Goal: Task Accomplishment & Management: Use online tool/utility

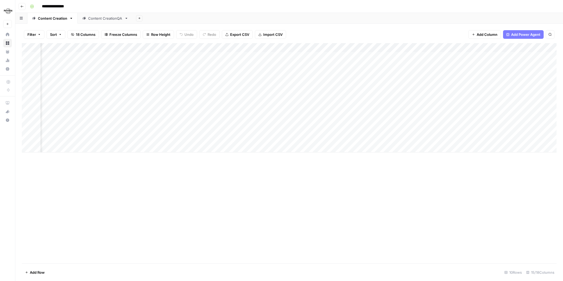
scroll to position [0, 351]
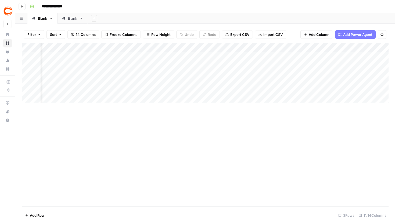
scroll to position [0, 185]
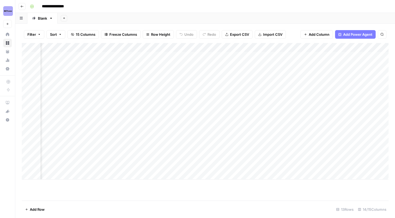
scroll to position [0, 421]
click at [10, 12] on img "Workspace: Power Digital" at bounding box center [8, 11] width 10 height 10
click at [8, 13] on img "Workspace: Power Digital" at bounding box center [8, 11] width 10 height 10
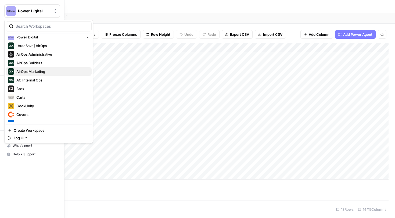
scroll to position [0, 0]
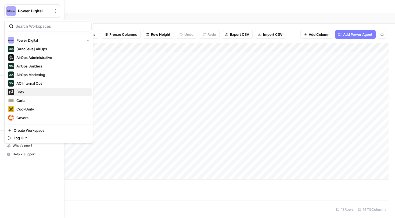
click at [23, 94] on span "Brex" at bounding box center [51, 91] width 71 height 5
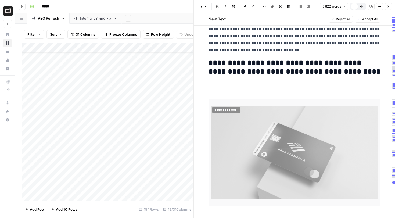
scroll to position [37, 551]
click at [386, 8] on button "Close" at bounding box center [388, 6] width 7 height 7
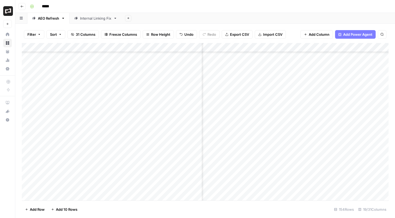
scroll to position [37, 625]
click at [275, 65] on div "Add Column" at bounding box center [205, 122] width 367 height 158
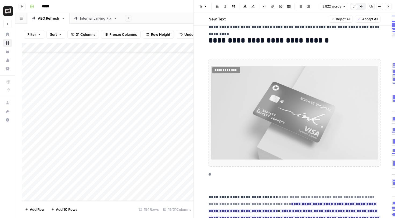
scroll to position [3750, 0]
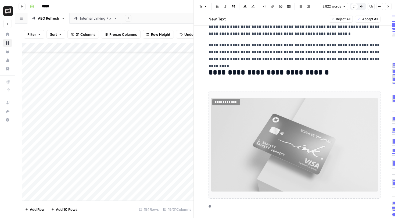
click at [390, 7] on button "Close" at bounding box center [388, 6] width 7 height 7
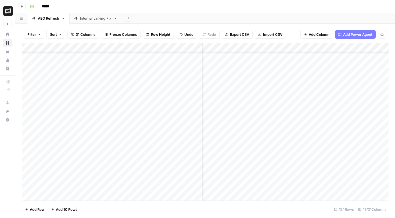
scroll to position [37, 585]
click at [257, 65] on div "Add Column" at bounding box center [205, 122] width 367 height 158
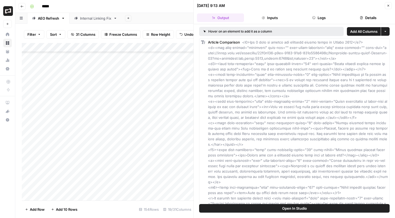
click at [288, 207] on span "Open In Studio" at bounding box center [294, 208] width 25 height 5
click at [387, 4] on icon "button" at bounding box center [388, 5] width 3 height 3
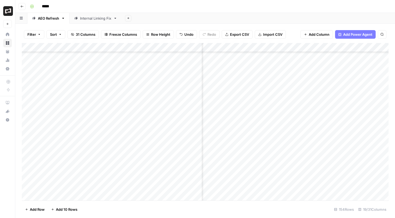
scroll to position [37, 266]
click at [272, 48] on div "Add Column" at bounding box center [205, 122] width 367 height 158
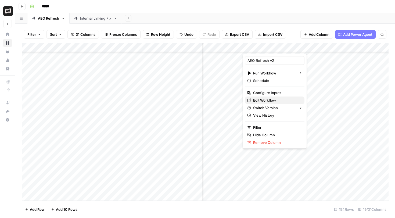
click at [266, 98] on span "Edit Workflow" at bounding box center [276, 100] width 47 height 5
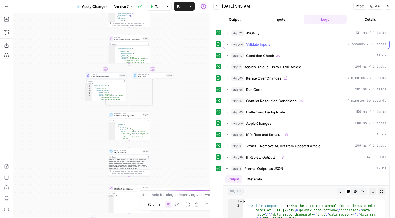
click at [225, 46] on icon "button" at bounding box center [227, 44] width 4 height 4
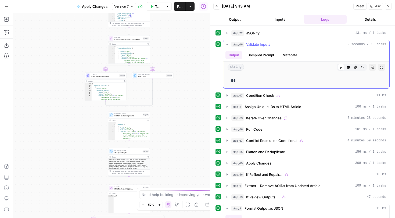
click at [227, 45] on icon "button" at bounding box center [227, 44] width 4 height 4
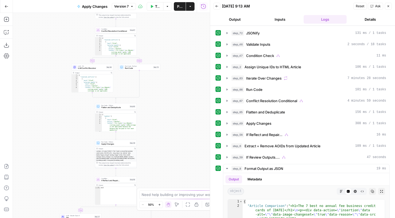
drag, startPoint x: 175, startPoint y: 48, endPoint x: 162, endPoint y: 39, distance: 15.6
click at [162, 39] on div "true false true false true false true false true false Workflow Set Inputs Inpu…" at bounding box center [111, 115] width 197 height 205
click at [226, 168] on icon "button" at bounding box center [227, 169] width 4 height 4
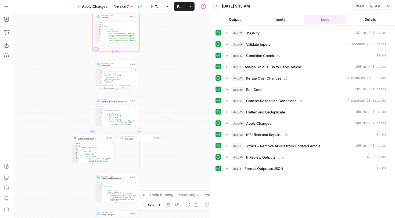
drag, startPoint x: 196, startPoint y: 76, endPoint x: 196, endPoint y: 149, distance: 73.4
click at [196, 149] on div "true false true false true false true false true false Workflow Set Inputs Inpu…" at bounding box center [111, 115] width 197 height 205
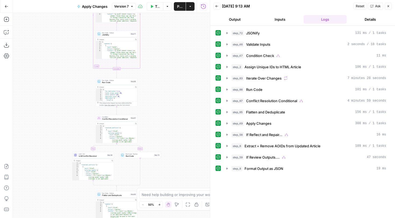
drag, startPoint x: 190, startPoint y: 91, endPoint x: 190, endPoint y: 110, distance: 19.4
click at [190, 110] on div "true false true false true false true false true false Workflow Set Inputs Inpu…" at bounding box center [111, 115] width 197 height 205
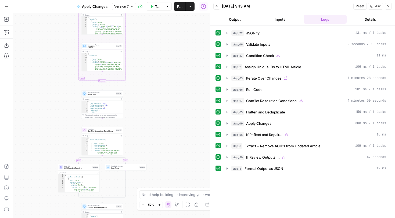
drag, startPoint x: 185, startPoint y: 119, endPoint x: 160, endPoint y: 207, distance: 91.1
click at [160, 207] on body "Brex New Home Browse Your Data Usage Settings Recent Grids Pages Recent Workflo…" at bounding box center [197, 109] width 395 height 218
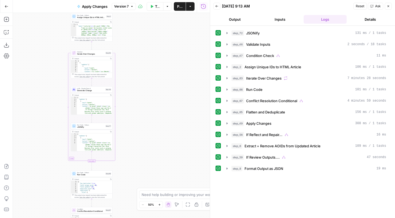
drag, startPoint x: 161, startPoint y: 79, endPoint x: 166, endPoint y: 187, distance: 108.2
click at [166, 186] on div "true false true false true false true false true false Workflow Set Inputs Inpu…" at bounding box center [111, 115] width 197 height 205
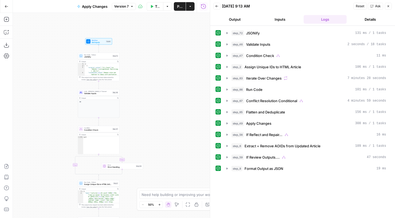
drag, startPoint x: 158, startPoint y: 57, endPoint x: 161, endPoint y: 130, distance: 72.7
click at [161, 129] on div "true false true false true false true false true false Workflow Set Inputs Inpu…" at bounding box center [111, 115] width 197 height 205
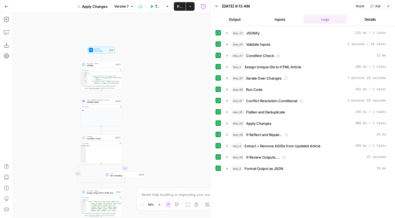
drag, startPoint x: 155, startPoint y: 61, endPoint x: 162, endPoint y: 48, distance: 14.9
click at [162, 48] on div "true false true false true false true false true false Workflow Set Inputs Inpu…" at bounding box center [111, 115] width 197 height 205
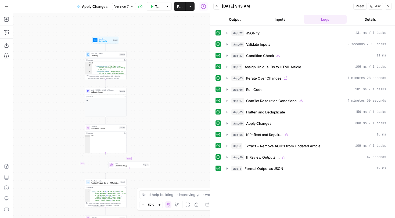
drag, startPoint x: 156, startPoint y: 99, endPoint x: 156, endPoint y: 63, distance: 36.0
click at [156, 63] on div "true false true false true false true false true false Workflow Set Inputs Inpu…" at bounding box center [111, 115] width 197 height 205
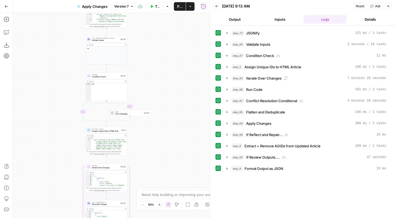
drag, startPoint x: 157, startPoint y: 118, endPoint x: 158, endPoint y: 102, distance: 15.9
click at [158, 102] on div "true false true false true false true false true false Workflow Set Inputs Inpu…" at bounding box center [111, 115] width 197 height 205
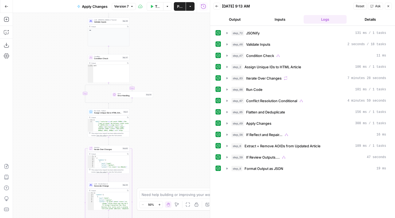
drag, startPoint x: 157, startPoint y: 128, endPoint x: 159, endPoint y: 111, distance: 16.8
click at [159, 111] on div "true false true false true false true false true false Workflow Set Inputs Inpu…" at bounding box center [111, 115] width 197 height 205
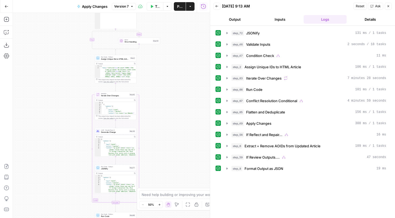
drag, startPoint x: 163, startPoint y: 135, endPoint x: 181, endPoint y: 53, distance: 83.5
click at [181, 52] on div "true false true false true false true false true false Workflow Set Inputs Inpu…" at bounding box center [111, 115] width 197 height 205
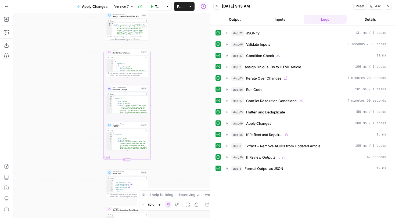
drag, startPoint x: 169, startPoint y: 137, endPoint x: 169, endPoint y: 46, distance: 91.5
click at [169, 46] on div "true false true false true false true false true false Workflow Set Inputs Inpu…" at bounding box center [111, 115] width 197 height 205
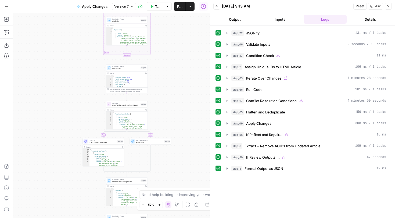
drag, startPoint x: 169, startPoint y: 130, endPoint x: 169, endPoint y: 70, distance: 60.3
click at [169, 69] on div "true false true false true false true false true false Workflow Set Inputs Inpu…" at bounding box center [111, 115] width 197 height 205
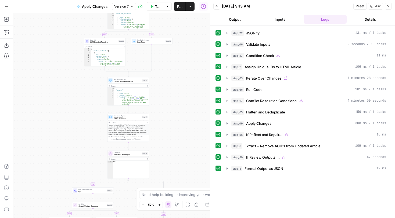
drag, startPoint x: 167, startPoint y: 125, endPoint x: 168, endPoint y: 57, distance: 67.8
click at [168, 57] on div "true false true false true false true false true false Workflow Set Inputs Inpu…" at bounding box center [111, 115] width 197 height 205
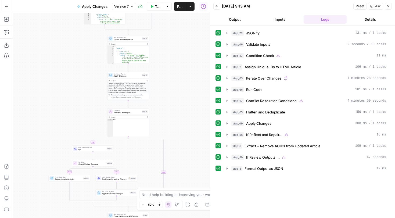
drag, startPoint x: 168, startPoint y: 81, endPoint x: 168, endPoint y: 34, distance: 47.3
click at [168, 34] on div "true false true false true false true false true false Workflow Set Inputs Inpu…" at bounding box center [111, 115] width 197 height 205
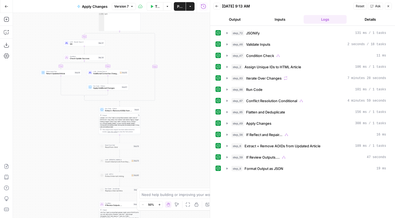
drag, startPoint x: 178, startPoint y: 128, endPoint x: 169, endPoint y: 40, distance: 88.7
click at [170, 40] on div "true false true false true false true false true false Workflow Set Inputs Inpu…" at bounding box center [111, 115] width 197 height 205
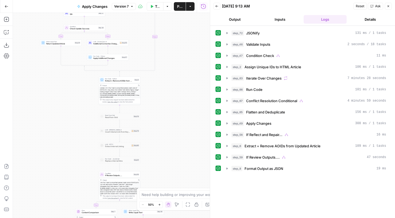
drag, startPoint x: 169, startPoint y: 140, endPoint x: 163, endPoint y: 63, distance: 76.3
click at [163, 63] on div "true false true false true false true false true false Workflow Set Inputs Inpu…" at bounding box center [111, 115] width 197 height 205
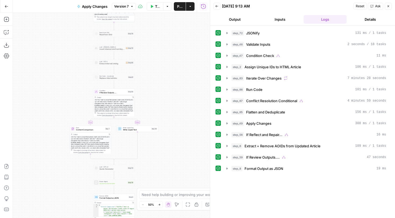
drag, startPoint x: 173, startPoint y: 137, endPoint x: 165, endPoint y: 78, distance: 59.1
click at [165, 78] on div "true false true false true false true false true false Workflow Set Inputs Inpu…" at bounding box center [111, 115] width 197 height 205
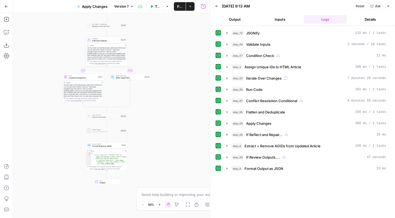
click at [173, 128] on div "true false true false true false true false true false Workflow Set Inputs Inpu…" at bounding box center [111, 115] width 197 height 205
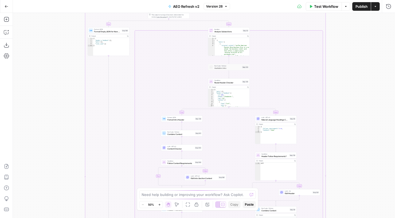
drag, startPoint x: 357, startPoint y: 52, endPoint x: 331, endPoint y: 107, distance: 60.3
click at [332, 106] on div "true false true false true false true false true false true false Workflow Set …" at bounding box center [204, 115] width 383 height 205
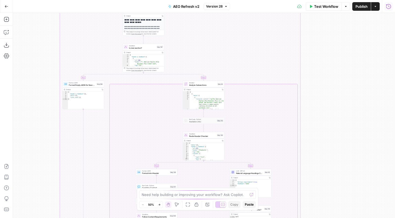
click at [391, 9] on button "Run History" at bounding box center [389, 6] width 9 height 9
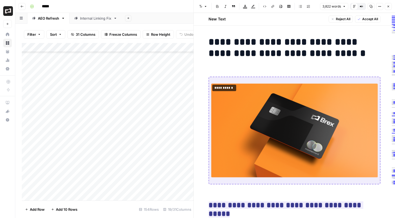
scroll to position [37, 468]
click at [386, 6] on button "Close" at bounding box center [388, 6] width 7 height 7
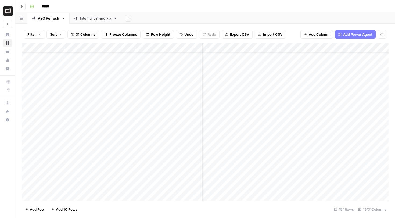
scroll to position [37, 276]
click at [275, 66] on div "Add Column" at bounding box center [205, 122] width 367 height 158
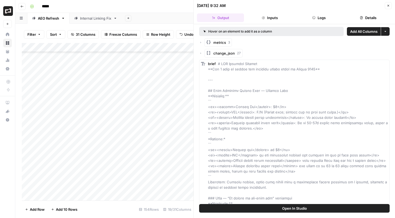
click at [298, 209] on span "Open In Studio" at bounding box center [294, 208] width 25 height 5
click at [390, 6] on icon "button" at bounding box center [388, 5] width 3 height 3
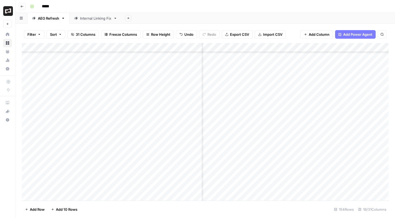
click at [262, 48] on div "Add Column" at bounding box center [205, 122] width 367 height 158
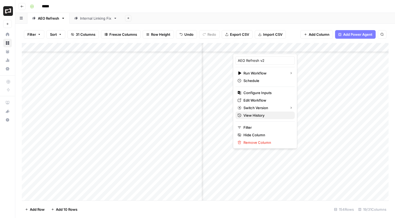
click at [259, 118] on span "View History" at bounding box center [267, 115] width 47 height 5
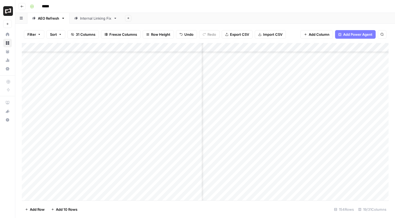
scroll to position [37, 99]
click at [309, 65] on div "Add Column" at bounding box center [205, 122] width 367 height 158
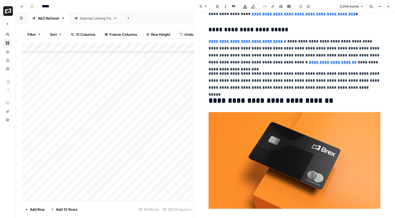
scroll to position [477, 0]
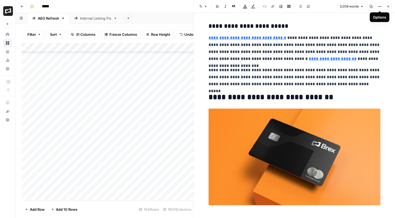
click at [381, 5] on icon "button" at bounding box center [379, 6] width 3 height 3
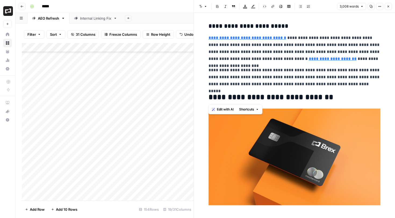
drag, startPoint x: 324, startPoint y: 99, endPoint x: 208, endPoint y: 101, distance: 115.7
click at [209, 101] on h2 "**********" at bounding box center [295, 97] width 172 height 9
copy h2 "**********"
click at [376, 6] on div "3,008 words Copy Options Close" at bounding box center [365, 6] width 55 height 7
click at [377, 6] on button "Options" at bounding box center [380, 6] width 7 height 7
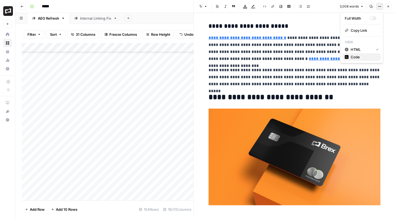
click at [360, 56] on span "Code" at bounding box center [364, 56] width 26 height 5
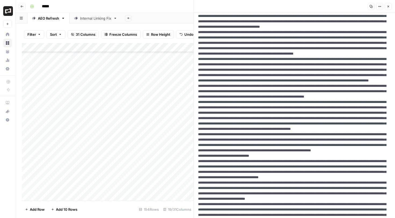
scroll to position [0, 0]
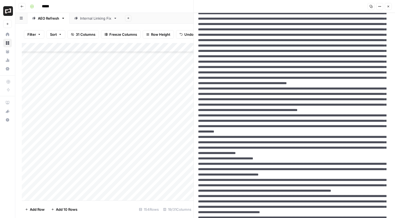
scroll to position [300, 0]
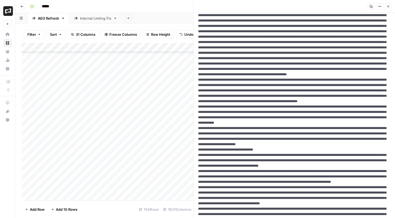
drag, startPoint x: 216, startPoint y: 118, endPoint x: 368, endPoint y: 129, distance: 152.4
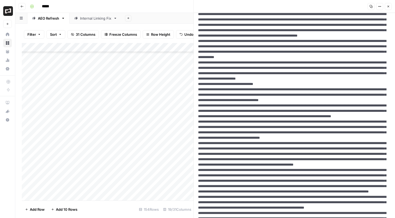
scroll to position [366, 0]
drag, startPoint x: 197, startPoint y: 45, endPoint x: 316, endPoint y: 83, distance: 125.5
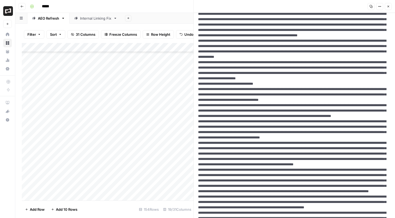
drag, startPoint x: 224, startPoint y: 47, endPoint x: 246, endPoint y: 47, distance: 22.1
drag, startPoint x: 215, startPoint y: 198, endPoint x: 198, endPoint y: 46, distance: 152.9
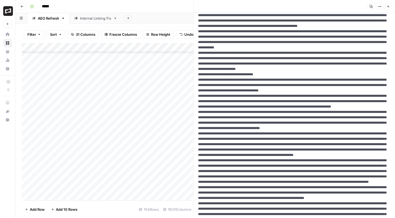
scroll to position [369, 0]
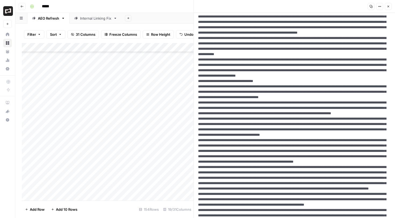
drag, startPoint x: 307, startPoint y: 46, endPoint x: 312, endPoint y: 46, distance: 5.4
drag, startPoint x: 307, startPoint y: 45, endPoint x: 312, endPoint y: 46, distance: 5.4
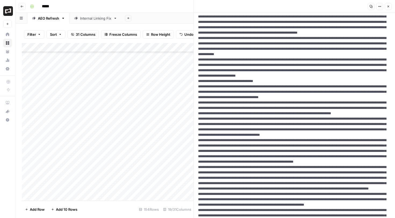
drag, startPoint x: 312, startPoint y: 46, endPoint x: 306, endPoint y: 46, distance: 5.7
drag, startPoint x: 312, startPoint y: 44, endPoint x: 306, endPoint y: 44, distance: 6.5
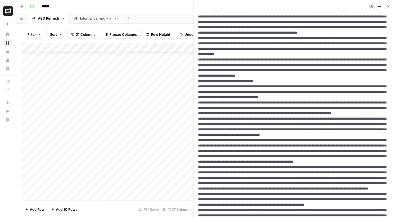
drag, startPoint x: 375, startPoint y: 190, endPoint x: 311, endPoint y: 55, distance: 149.3
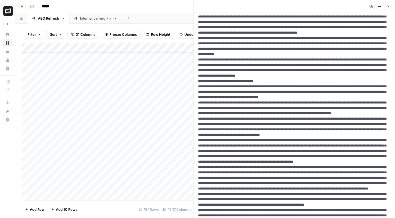
drag, startPoint x: 303, startPoint y: 44, endPoint x: 375, endPoint y: 190, distance: 163.1
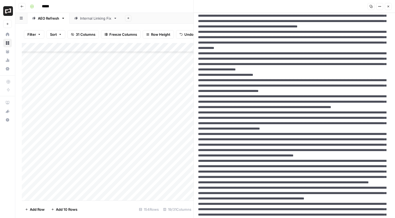
scroll to position [387, 0]
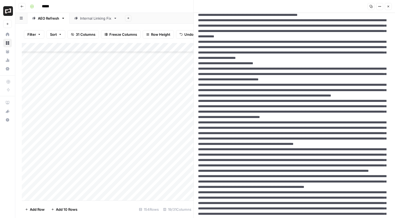
drag, startPoint x: 228, startPoint y: 174, endPoint x: 198, endPoint y: 26, distance: 151.5
drag, startPoint x: 306, startPoint y: 27, endPoint x: 312, endPoint y: 28, distance: 5.4
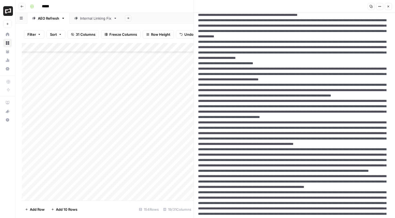
drag, startPoint x: 306, startPoint y: 25, endPoint x: 325, endPoint y: 26, distance: 18.6
drag, startPoint x: 199, startPoint y: 37, endPoint x: 213, endPoint y: 37, distance: 13.7
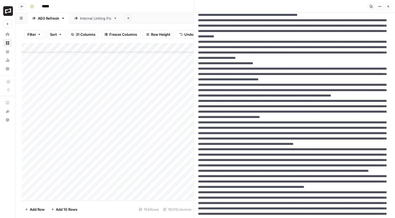
drag, startPoint x: 304, startPoint y: 26, endPoint x: 316, endPoint y: 25, distance: 11.3
drag, startPoint x: 251, startPoint y: 26, endPoint x: 281, endPoint y: 25, distance: 29.3
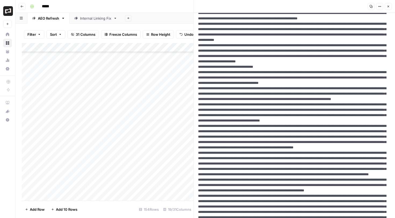
drag, startPoint x: 198, startPoint y: 27, endPoint x: 329, endPoint y: 27, distance: 131.5
drag, startPoint x: 198, startPoint y: 29, endPoint x: 237, endPoint y: 181, distance: 156.5
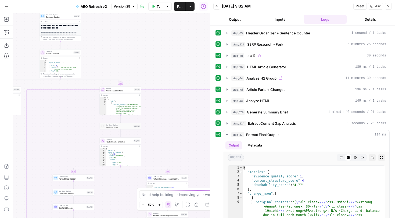
drag, startPoint x: 197, startPoint y: 27, endPoint x: 167, endPoint y: 132, distance: 109.8
click at [167, 132] on div "true false true false true false true false true false true false Workflow Set …" at bounding box center [111, 115] width 197 height 205
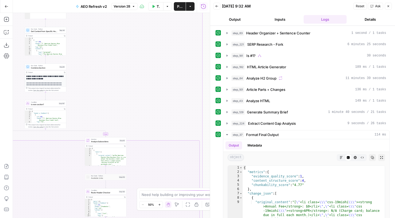
drag, startPoint x: 179, startPoint y: 90, endPoint x: 167, endPoint y: 153, distance: 64.2
click at [167, 152] on div "true false true false true false true false true false true false Workflow Set …" at bounding box center [111, 115] width 197 height 205
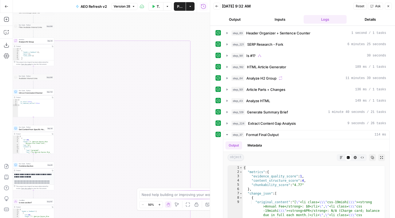
drag, startPoint x: 171, startPoint y: 52, endPoint x: 170, endPoint y: 125, distance: 72.4
click at [170, 125] on div "true false true false true false true false true false true false Workflow Set …" at bounding box center [111, 115] width 197 height 205
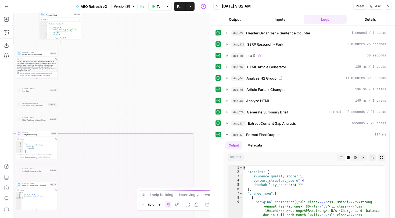
drag, startPoint x: 174, startPoint y: 54, endPoint x: 179, endPoint y: 140, distance: 85.9
click at [179, 138] on div "true false true false true false true false true false true false Workflow Set …" at bounding box center [111, 115] width 197 height 205
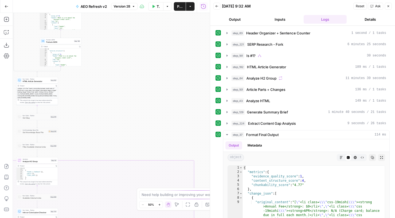
drag, startPoint x: 159, startPoint y: 83, endPoint x: 196, endPoint y: 149, distance: 76.1
click at [196, 149] on div "true false true false true false true false true false true false Workflow Set …" at bounding box center [111, 115] width 197 height 205
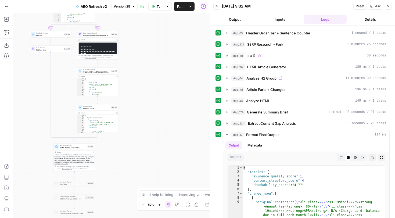
drag, startPoint x: 168, startPoint y: 76, endPoint x: 206, endPoint y: 169, distance: 100.2
click at [206, 169] on div "true false true false true false true false true false true false Workflow Set …" at bounding box center [111, 115] width 197 height 205
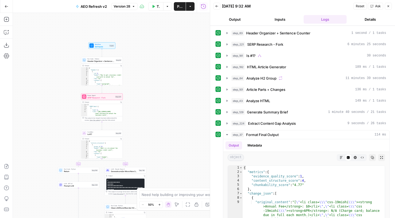
drag, startPoint x: 184, startPoint y: 62, endPoint x: 163, endPoint y: 125, distance: 66.7
click at [163, 125] on div "true false true false true false true false true false true false Workflow Set …" at bounding box center [111, 115] width 197 height 205
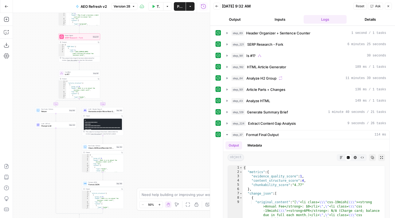
drag, startPoint x: 164, startPoint y: 117, endPoint x: 155, endPoint y: 66, distance: 51.3
click at [154, 66] on div "true false true false true false true false true false true false Workflow Set …" at bounding box center [111, 115] width 197 height 205
click at [229, 136] on icon "button" at bounding box center [227, 135] width 4 height 4
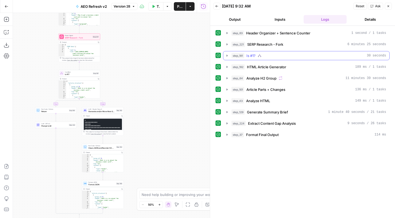
click at [228, 56] on icon "button" at bounding box center [227, 56] width 4 height 4
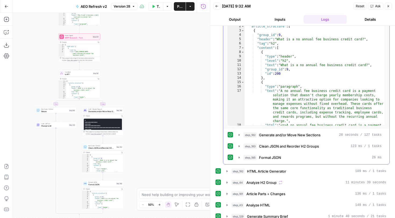
scroll to position [67, 0]
click at [238, 146] on icon "button" at bounding box center [239, 146] width 4 height 4
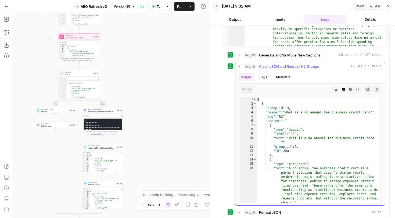
scroll to position [150, 0]
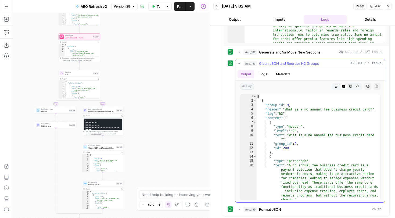
type textarea "**********"
click at [296, 159] on div "[ { "group_id" : 9 , "header" : "What is a no annual fee business credit card?"…" at bounding box center [319, 168] width 124 height 149
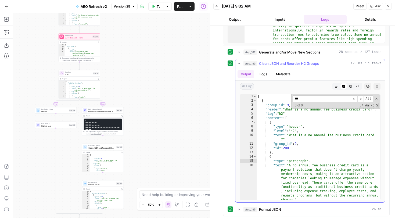
scroll to position [123, 0]
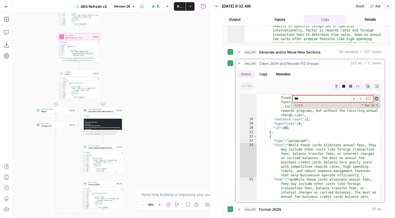
type input "***"
click at [377, 98] on span at bounding box center [377, 99] width 4 height 4
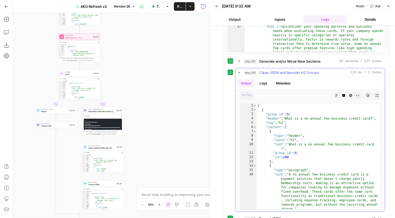
scroll to position [140, 0]
click at [319, 148] on div "[ { "group_id" : 9 , "header" : "What is a no annual fee business credit card?"…" at bounding box center [319, 178] width 124 height 149
type textarea "**********"
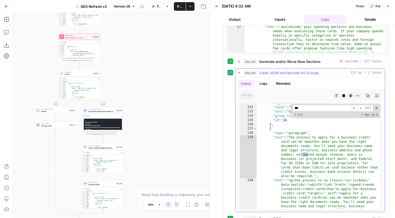
scroll to position [1195, 0]
type input "****"
click at [377, 108] on span at bounding box center [377, 108] width 4 height 4
type textarea "**********"
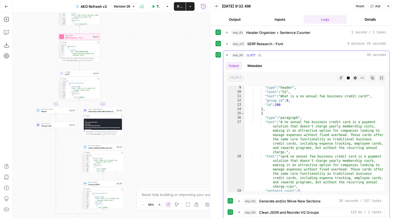
scroll to position [0, 0]
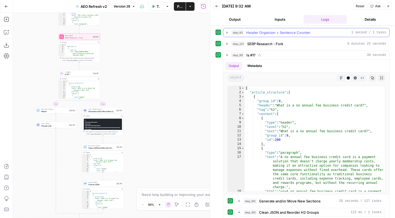
click at [228, 32] on icon "button" at bounding box center [227, 32] width 1 height 2
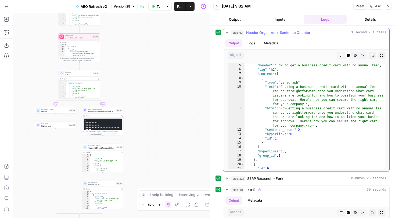
scroll to position [12, 0]
type textarea "**********"
click at [306, 103] on div ""header" : "How to get a business credit card with no annual fee" , "tag" : "h2…" at bounding box center [315, 120] width 140 height 114
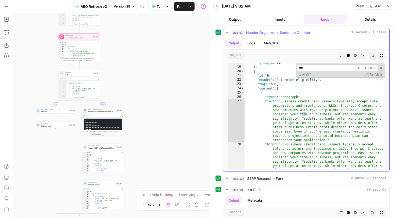
scroll to position [71, 0]
type input "***"
click at [381, 65] on div "*** ​ ​ All Replace All + 0 of 0 .* Aa \b S" at bounding box center [340, 70] width 89 height 14
click at [381, 68] on span at bounding box center [382, 68] width 4 height 4
type textarea "**********"
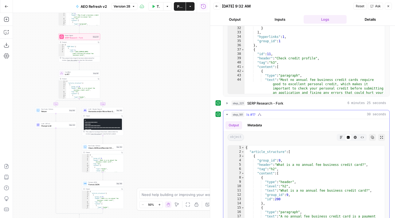
scroll to position [76, 0]
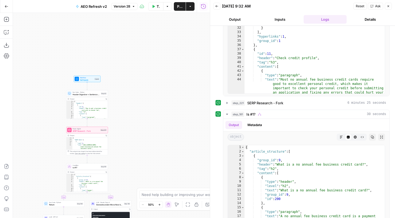
drag, startPoint x: 176, startPoint y: 81, endPoint x: 185, endPoint y: 180, distance: 99.1
click at [185, 180] on div "true false true false true false true false true false true false Workflow Set …" at bounding box center [111, 115] width 197 height 205
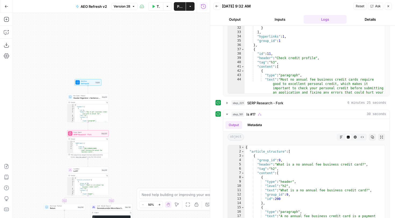
drag, startPoint x: 158, startPoint y: 114, endPoint x: 174, endPoint y: 66, distance: 50.6
click at [174, 66] on div "true false true false true false true false true false true false Workflow Set …" at bounding box center [111, 115] width 197 height 205
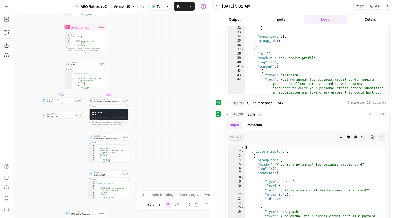
drag, startPoint x: 66, startPoint y: 123, endPoint x: 47, endPoint y: 61, distance: 65.3
click at [47, 61] on div "true false true false true false true false true false true false Workflow Set …" at bounding box center [111, 115] width 197 height 205
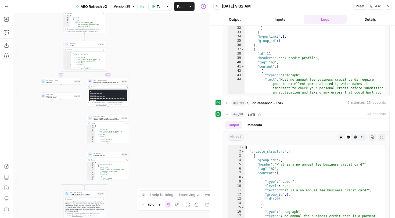
drag, startPoint x: 163, startPoint y: 130, endPoint x: 162, endPoint y: 104, distance: 25.6
click at [162, 104] on div "true false true false true false true false true false true false Workflow Set …" at bounding box center [111, 115] width 197 height 205
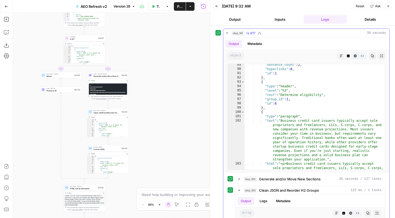
scroll to position [696, 0]
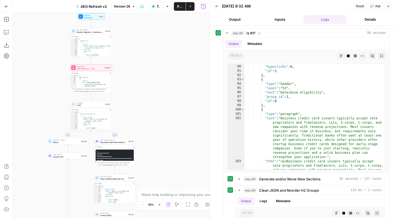
drag, startPoint x: 143, startPoint y: 75, endPoint x: 149, endPoint y: 136, distance: 61.1
click at [149, 136] on div "true false true false true false true false true false true false Workflow Set …" at bounding box center [111, 115] width 197 height 205
drag, startPoint x: 149, startPoint y: 104, endPoint x: 155, endPoint y: 123, distance: 20.4
click at [155, 123] on div "true false true false true false true false true false true false Workflow Set …" at bounding box center [111, 115] width 197 height 205
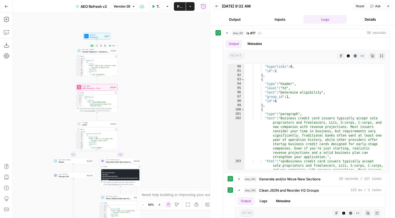
click at [107, 51] on span "Header Organizer + Sentence Counter" at bounding box center [95, 51] width 27 height 3
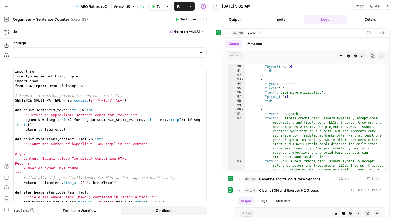
click at [203, 17] on button "Close" at bounding box center [203, 19] width 7 height 7
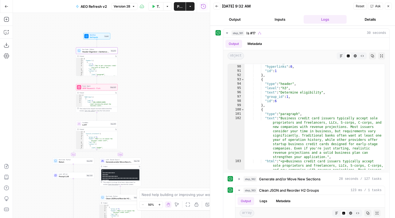
click at [111, 52] on div "Run Code · Python Header Organizer + Sentence Counter Step 63 Copy step Delete …" at bounding box center [97, 50] width 40 height 5
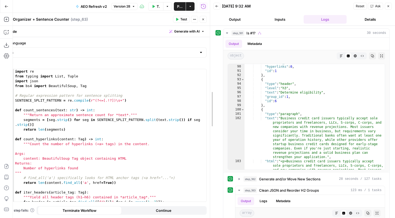
drag, startPoint x: 211, startPoint y: 41, endPoint x: 270, endPoint y: 43, distance: 59.5
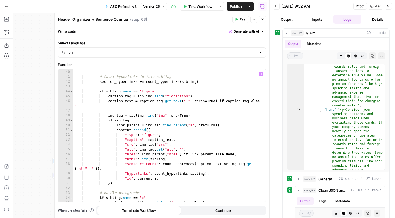
scroll to position [0, 0]
click at [263, 19] on icon "button" at bounding box center [262, 19] width 3 height 3
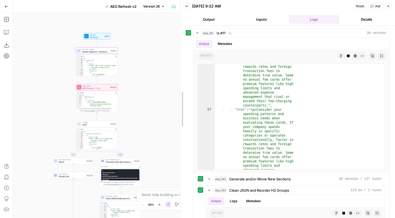
drag, startPoint x: 271, startPoint y: 47, endPoint x: 266, endPoint y: 95, distance: 48.9
click at [148, 52] on body "Brex New Home Browse Your Data Usage Settings Recent Grids Pages Recent Workflo…" at bounding box center [197, 109] width 395 height 218
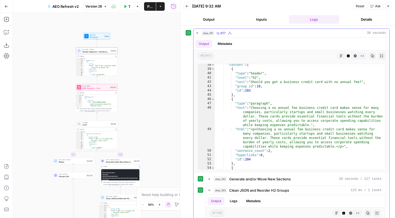
type textarea "**********"
click at [291, 102] on div ""content" : [ { "type" : "header" , "level" : "h2" , "text" : "Should you get a…" at bounding box center [300, 120] width 170 height 114
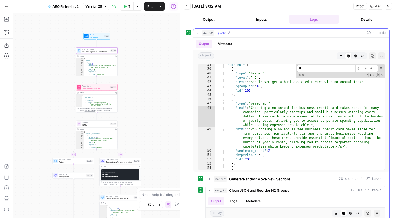
type input "*"
click at [196, 33] on icon "button" at bounding box center [197, 33] width 4 height 4
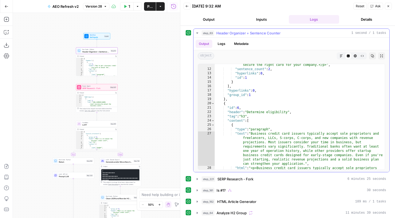
type textarea "**********"
click at [254, 95] on div ""html" : "<p>Getting a business credit card with no annual fee can be straightf…" at bounding box center [300, 135] width 170 height 170
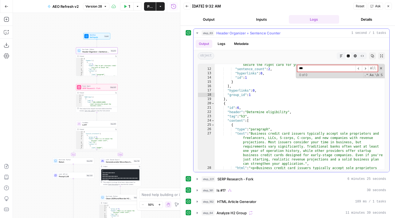
type input "*"
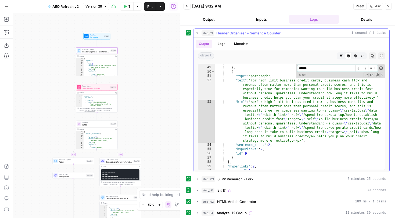
type input "******"
click at [382, 68] on span at bounding box center [382, 68] width 4 height 4
type textarea "**********"
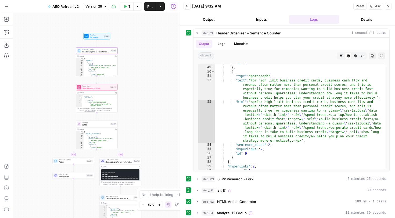
click at [108, 52] on span "Header Organizer + Sentence Counter" at bounding box center [95, 51] width 27 height 3
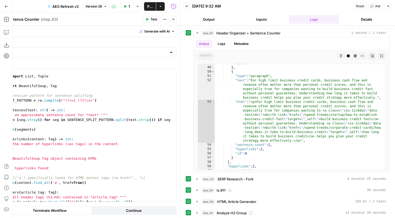
click at [175, 20] on button "Close" at bounding box center [173, 19] width 7 height 7
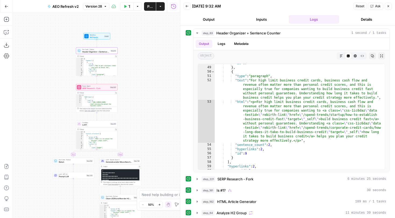
click at [105, 6] on icon "button" at bounding box center [105, 6] width 3 height 3
click at [105, 6] on icon "button" at bounding box center [106, 6] width 2 height 1
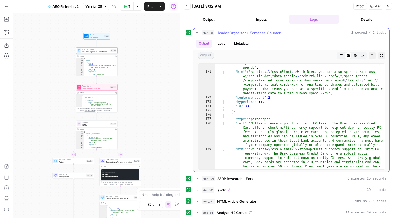
scroll to position [935, 0]
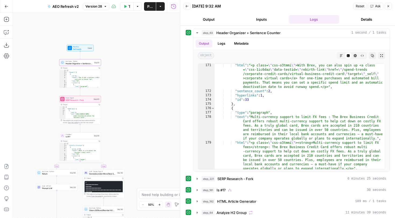
drag, startPoint x: 169, startPoint y: 146, endPoint x: 145, endPoint y: 76, distance: 74.7
click at [145, 76] on div "true false false false false true false true false true true true Workflow Set …" at bounding box center [96, 115] width 167 height 205
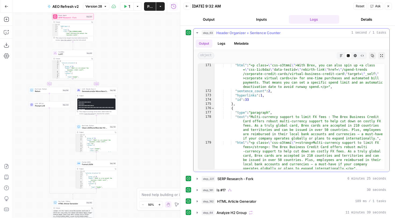
click at [197, 34] on icon "button" at bounding box center [197, 33] width 4 height 4
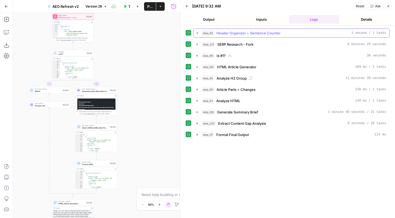
scroll to position [0, 0]
click at [195, 66] on button "step_192 HTML Article Generator 189 ms / 1 tasks" at bounding box center [292, 67] width 196 height 9
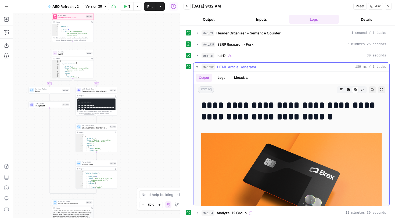
click at [196, 66] on icon "button" at bounding box center [197, 67] width 4 height 4
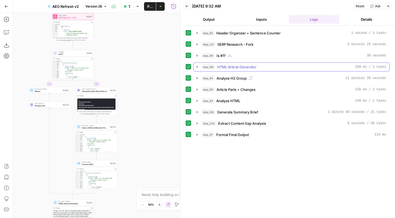
click at [197, 67] on icon "button" at bounding box center [197, 67] width 1 height 2
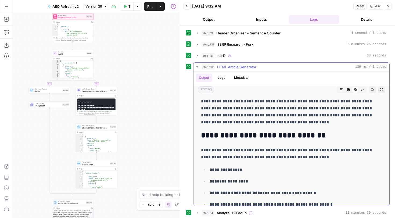
scroll to position [1966, 0]
click at [199, 66] on icon "button" at bounding box center [197, 67] width 4 height 4
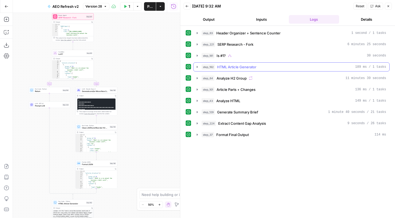
click at [199, 66] on icon "button" at bounding box center [197, 67] width 4 height 4
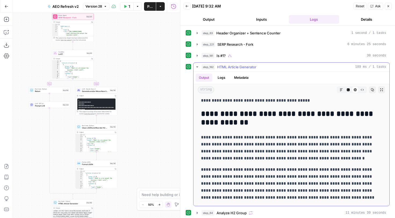
scroll to position [242, 0]
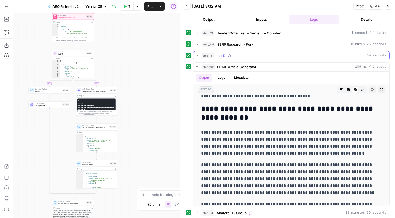
click at [198, 56] on icon "button" at bounding box center [197, 56] width 4 height 4
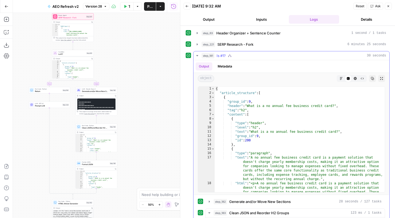
click at [197, 54] on icon "button" at bounding box center [197, 56] width 4 height 4
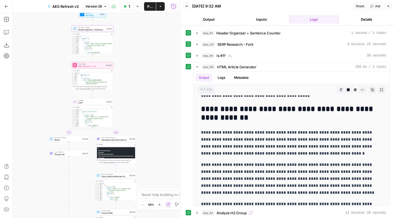
drag, startPoint x: 144, startPoint y: 97, endPoint x: 164, endPoint y: 144, distance: 51.0
click at [164, 145] on div "true false false false false true false true false true true true Workflow Set …" at bounding box center [96, 115] width 167 height 205
drag, startPoint x: 163, startPoint y: 104, endPoint x: 163, endPoint y: 109, distance: 5.4
click at [163, 109] on div "true false false false false true false true false true true true Workflow Set …" at bounding box center [96, 115] width 167 height 205
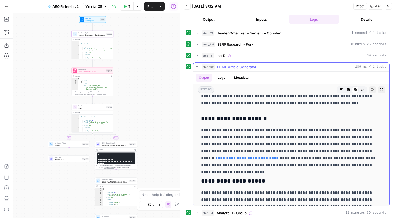
scroll to position [380, 0]
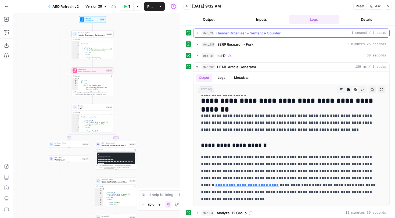
click at [197, 34] on icon "button" at bounding box center [197, 33] width 4 height 4
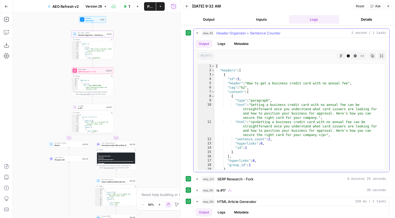
click at [198, 32] on icon "button" at bounding box center [197, 33] width 4 height 4
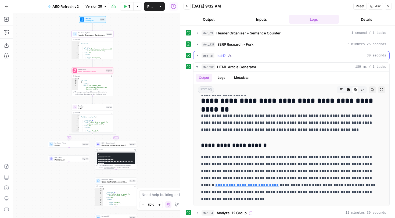
click at [197, 55] on icon "button" at bounding box center [197, 56] width 1 height 2
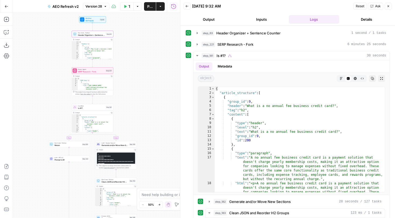
drag, startPoint x: 157, startPoint y: 49, endPoint x: 142, endPoint y: 211, distance: 161.9
click at [142, 210] on body "Brex New Home Browse Your Data Usage Settings Recent Grids Pages Recent Workflo…" at bounding box center [197, 109] width 395 height 218
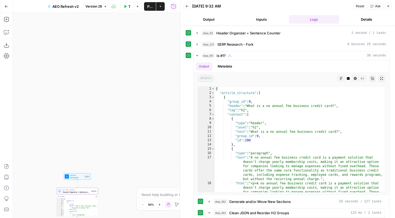
drag, startPoint x: 139, startPoint y: 153, endPoint x: 139, endPoint y: 84, distance: 69.1
click at [139, 84] on div "true false false false false true false true false true true true Workflow Set …" at bounding box center [96, 115] width 167 height 205
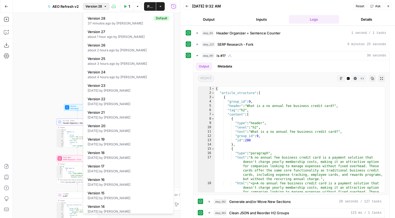
click at [98, 6] on span "Version 28" at bounding box center [94, 6] width 17 height 5
click at [114, 127] on span "Version 20" at bounding box center [128, 125] width 80 height 5
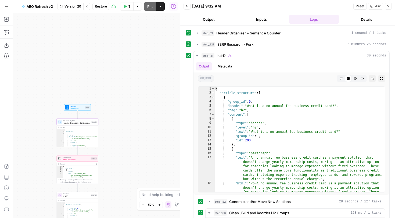
scroll to position [0, 0]
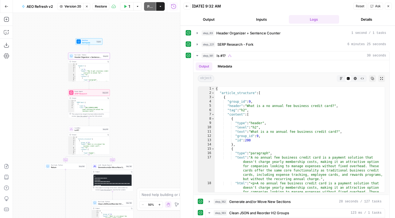
drag, startPoint x: 115, startPoint y: 139, endPoint x: 127, endPoint y: 73, distance: 67.2
click at [127, 73] on div "true false false false false true false true false true true true Workflow Set …" at bounding box center [96, 115] width 167 height 205
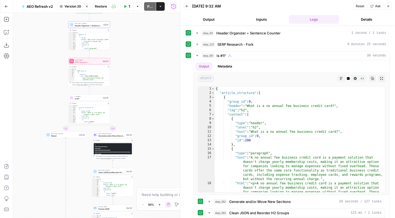
drag, startPoint x: 133, startPoint y: 79, endPoint x: 133, endPoint y: 71, distance: 7.8
click at [133, 71] on div "true false false false false true false true false true true true Workflow Set …" at bounding box center [96, 115] width 167 height 205
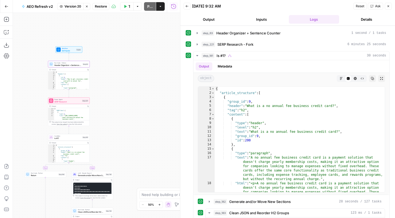
drag, startPoint x: 134, startPoint y: 86, endPoint x: 114, endPoint y: 126, distance: 44.5
click at [114, 126] on div "true false false false false true false true false true true true Workflow Set …" at bounding box center [96, 115] width 167 height 205
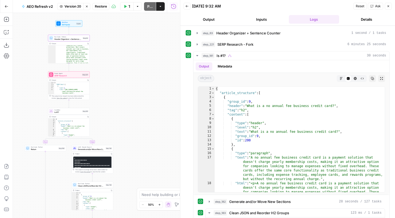
drag, startPoint x: 101, startPoint y: 162, endPoint x: 100, endPoint y: 133, distance: 29.3
click at [101, 133] on div "true false false false false true false true false true true true Workflow Set …" at bounding box center [96, 115] width 167 height 205
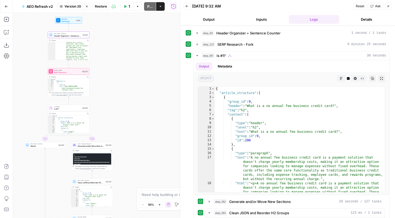
click at [101, 147] on div "LLM · Claude Opus 4 Generate and/or Move New Sections Step 182" at bounding box center [92, 145] width 42 height 6
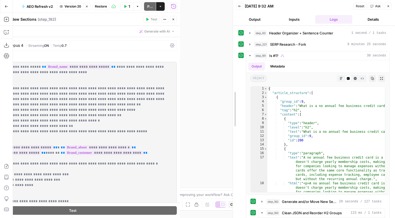
drag, startPoint x: 181, startPoint y: 23, endPoint x: 294, endPoint y: 40, distance: 113.9
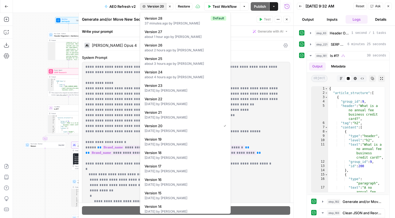
click at [154, 6] on span "Version 20" at bounding box center [155, 6] width 17 height 5
click at [159, 9] on span "Version 20" at bounding box center [155, 6] width 17 height 5
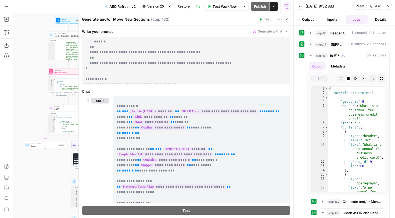
scroll to position [198, 0]
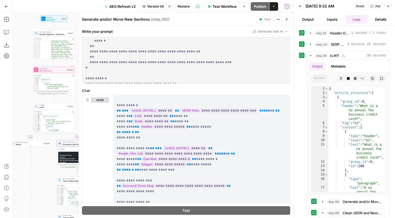
drag, startPoint x: 45, startPoint y: 107, endPoint x: 27, endPoint y: 103, distance: 18.7
click at [27, 103] on div "true false false false false true false true false true true true Workflow Set …" at bounding box center [153, 115] width 281 height 205
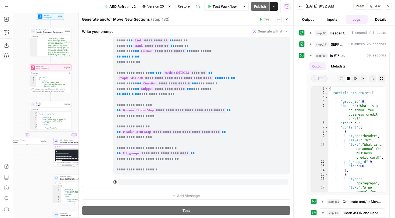
scroll to position [274, 0]
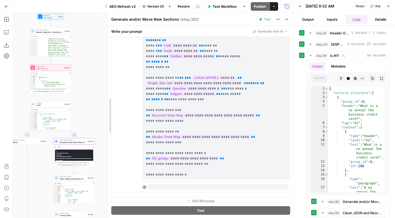
drag, startPoint x: 79, startPoint y: 104, endPoint x: 116, endPoint y: 103, distance: 36.6
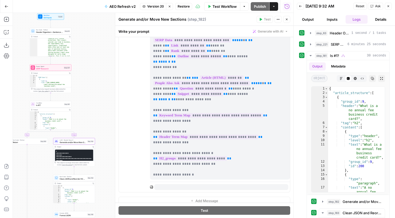
scroll to position [393, 0]
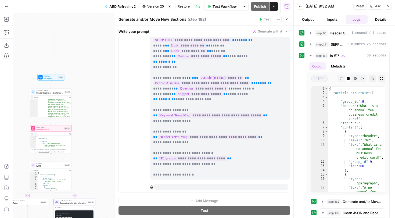
drag, startPoint x: 93, startPoint y: 61, endPoint x: 93, endPoint y: 124, distance: 62.7
click at [93, 124] on div "true false false false false true false true false true true true Workflow Set …" at bounding box center [153, 115] width 281 height 205
click at [60, 95] on span "Header Organizer + Sentence Counter" at bounding box center [49, 94] width 27 height 3
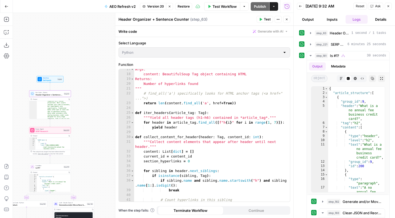
scroll to position [93, 0]
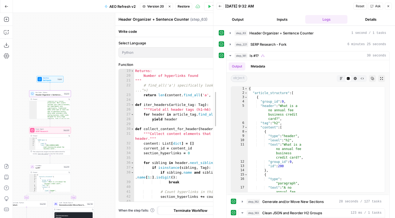
drag, startPoint x: 293, startPoint y: 68, endPoint x: 213, endPoint y: 68, distance: 80.4
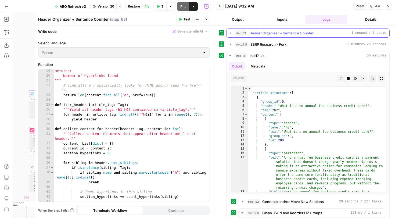
click at [232, 32] on icon "button" at bounding box center [230, 33] width 4 height 4
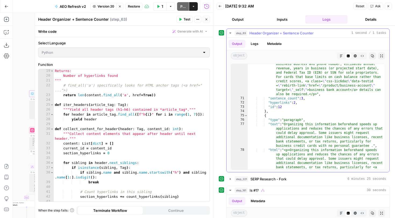
scroll to position [424, 0]
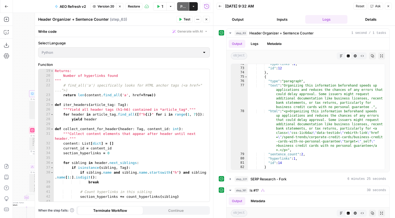
click at [102, 8] on span "Version 20" at bounding box center [106, 6] width 17 height 5
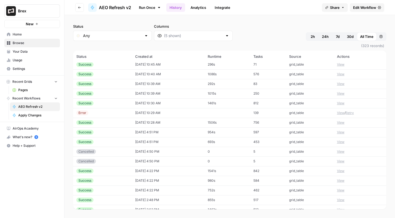
scroll to position [346, 0]
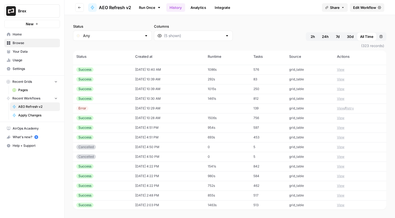
click at [341, 136] on button "View" at bounding box center [341, 137] width 8 height 5
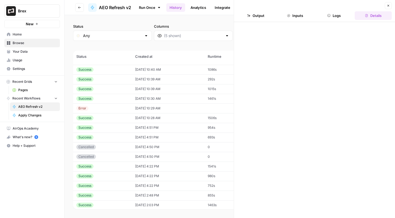
click at [331, 14] on button "Logs" at bounding box center [334, 15] width 37 height 9
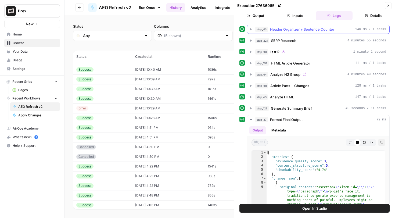
click at [253, 28] on icon "button" at bounding box center [251, 29] width 4 height 4
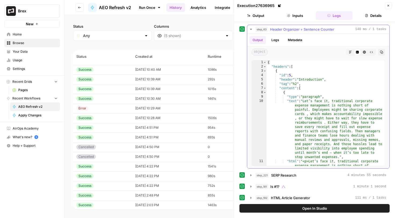
type textarea "**********"
click at [323, 100] on div "{ "headers" : [ { "id" : 5 , "header" : "Introduction" , "tag" : "h2" , "conten…" at bounding box center [326, 151] width 118 height 183
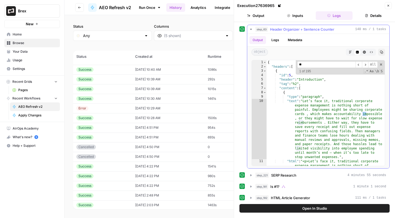
type input "*"
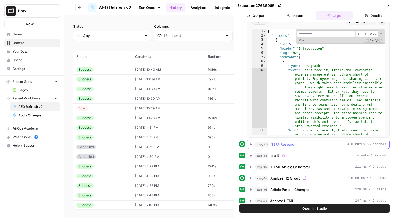
scroll to position [31, 0]
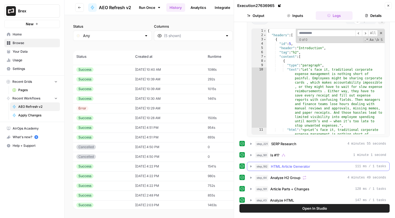
click at [251, 165] on icon "button" at bounding box center [251, 166] width 4 height 4
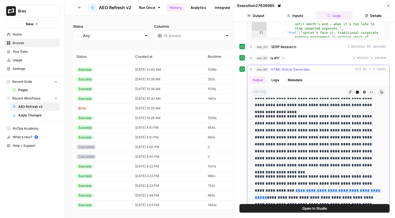
scroll to position [1055, 0]
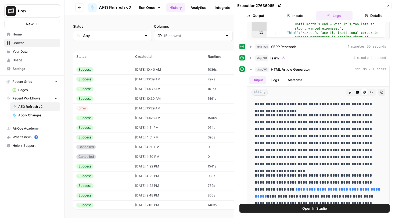
click at [387, 5] on icon "button" at bounding box center [388, 5] width 3 height 3
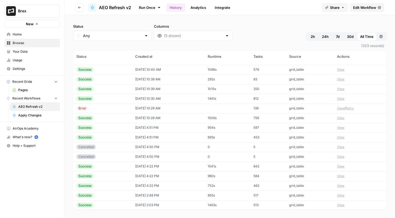
click at [340, 138] on button "View" at bounding box center [341, 137] width 8 height 5
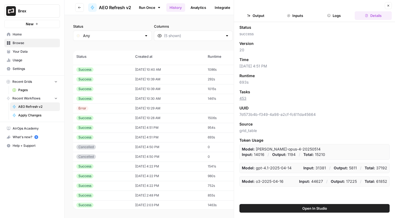
click at [327, 17] on button "Logs" at bounding box center [334, 15] width 37 height 9
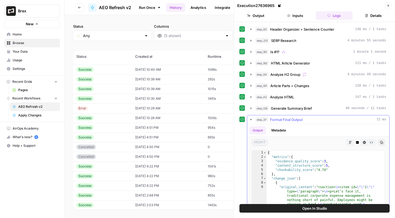
scroll to position [54, 0]
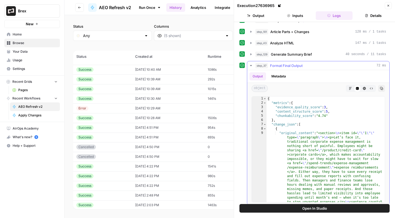
click at [350, 90] on button "Markdown" at bounding box center [350, 88] width 7 height 7
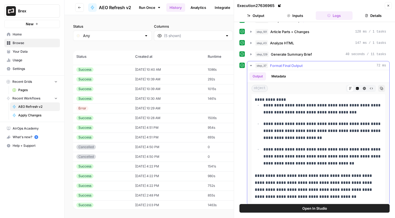
scroll to position [58, 0]
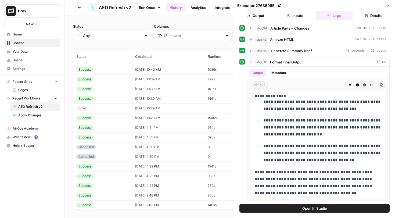
click at [387, 4] on icon "button" at bounding box center [388, 5] width 3 height 3
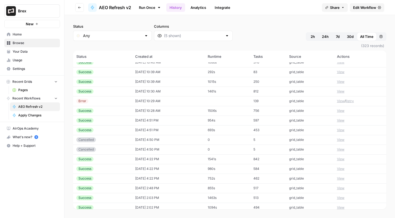
scroll to position [355, 0]
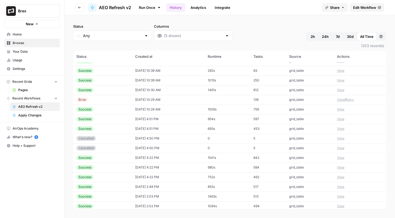
click at [342, 158] on button "View" at bounding box center [341, 157] width 8 height 5
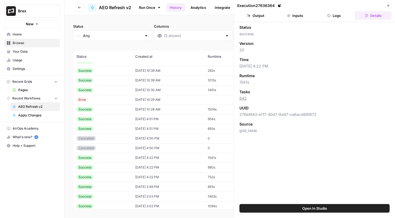
click at [333, 16] on button "Logs" at bounding box center [334, 15] width 37 height 9
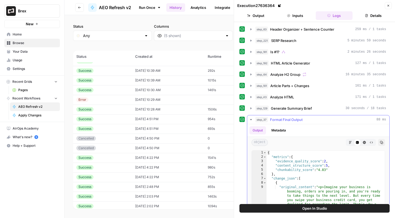
click at [353, 142] on button "Markdown" at bounding box center [350, 142] width 7 height 7
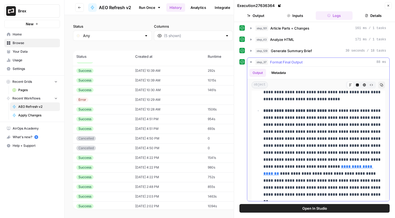
scroll to position [4692, 0]
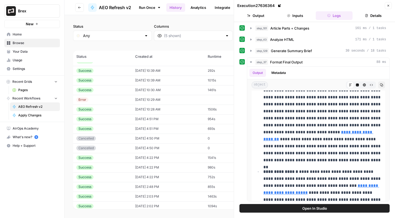
click at [292, 206] on button "Open In Studio" at bounding box center [315, 208] width 150 height 9
click at [288, 16] on icon "button" at bounding box center [288, 15] width 3 height 3
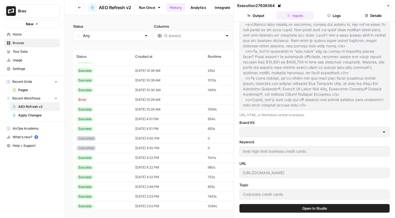
type input "Brex"
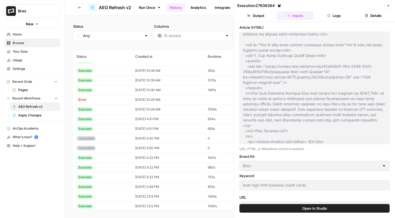
scroll to position [793, 0]
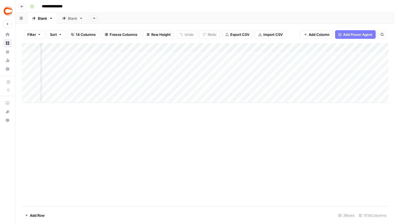
scroll to position [0, 185]
